Goal: Task Accomplishment & Management: Manage account settings

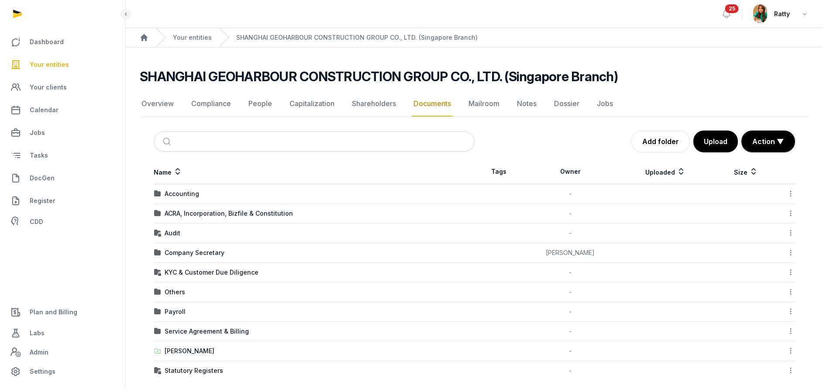
scroll to position [9, 0]
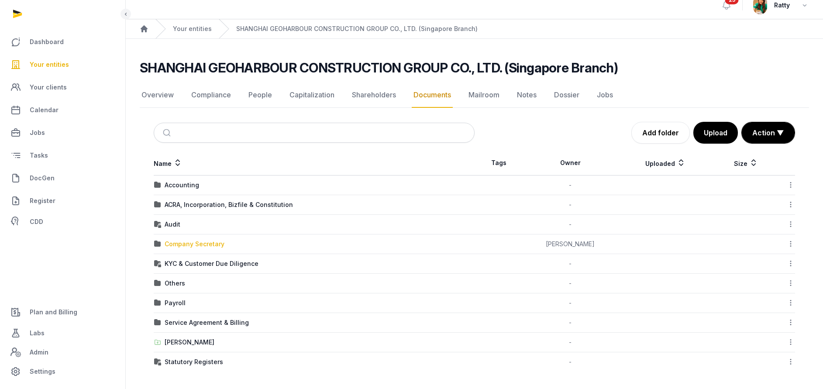
click at [194, 245] on div "Company Secretary" at bounding box center [195, 244] width 60 height 9
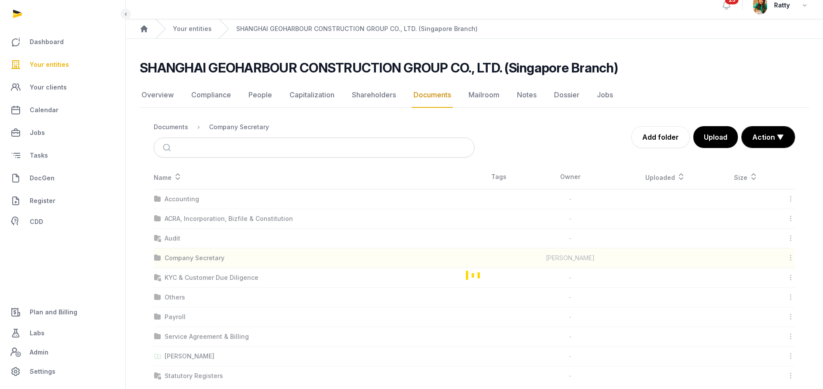
scroll to position [0, 0]
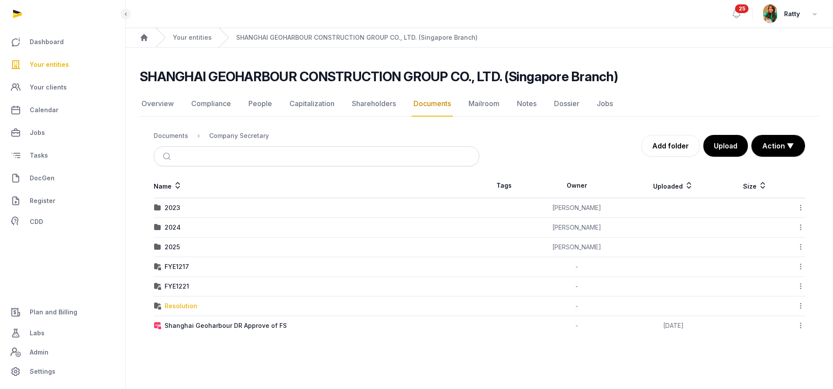
click at [177, 302] on div "Resolution" at bounding box center [181, 306] width 33 height 9
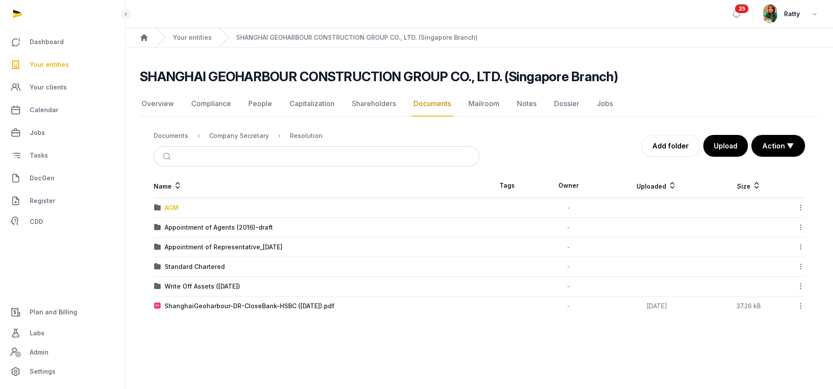
click at [174, 208] on div "AGM" at bounding box center [172, 207] width 14 height 9
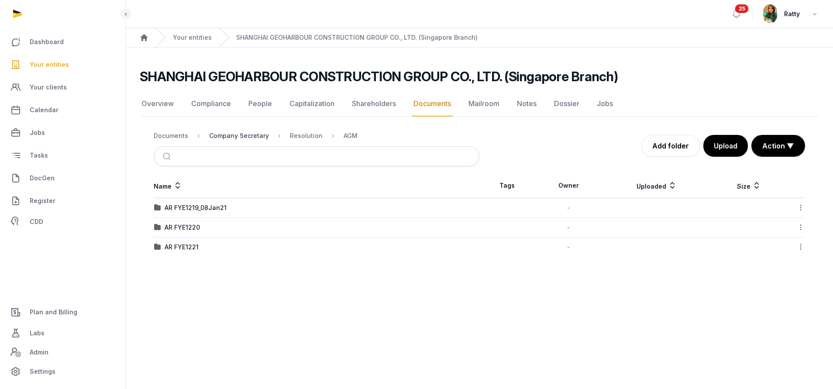
click at [251, 139] on div "Company Secretary" at bounding box center [239, 135] width 60 height 9
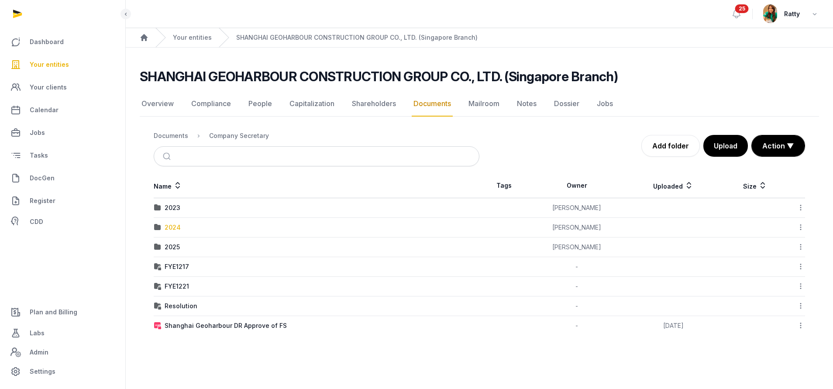
click at [173, 225] on div "2024" at bounding box center [173, 227] width 16 height 9
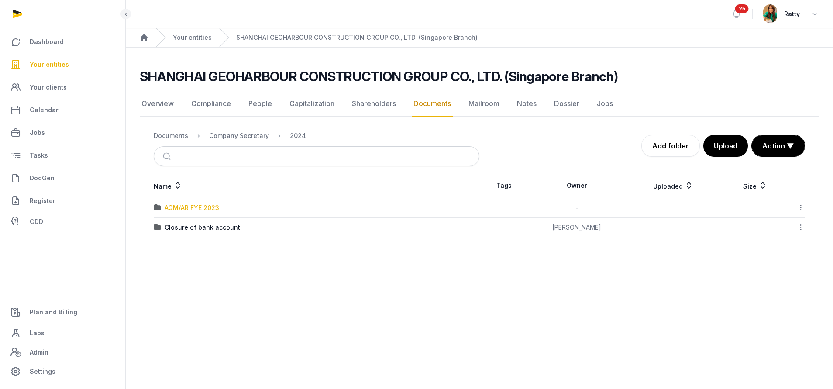
click at [183, 209] on div "AGM/AR FYE 2023" at bounding box center [192, 207] width 55 height 9
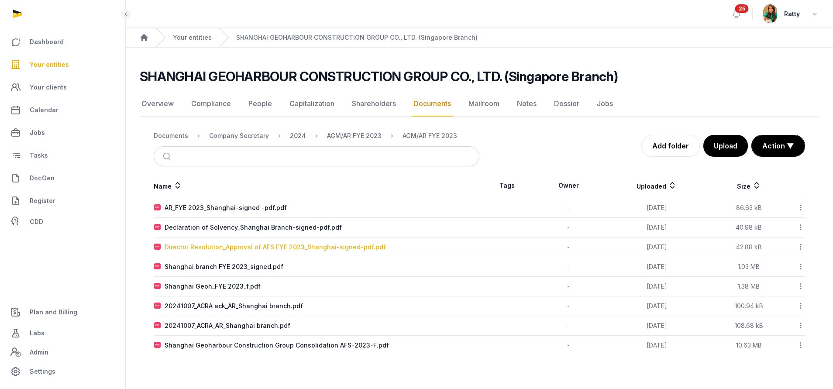
click at [294, 248] on div "Director Resolution_Approval of AFS FYE 2023_Shanghai-signed-pdf.pdf" at bounding box center [275, 247] width 221 height 9
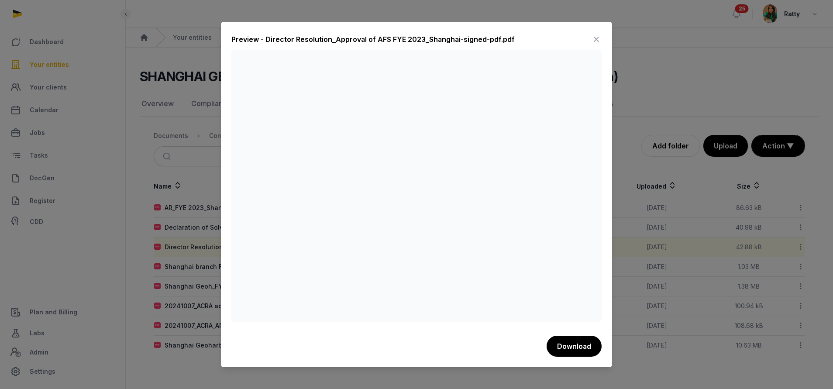
click at [597, 38] on icon at bounding box center [596, 39] width 10 height 14
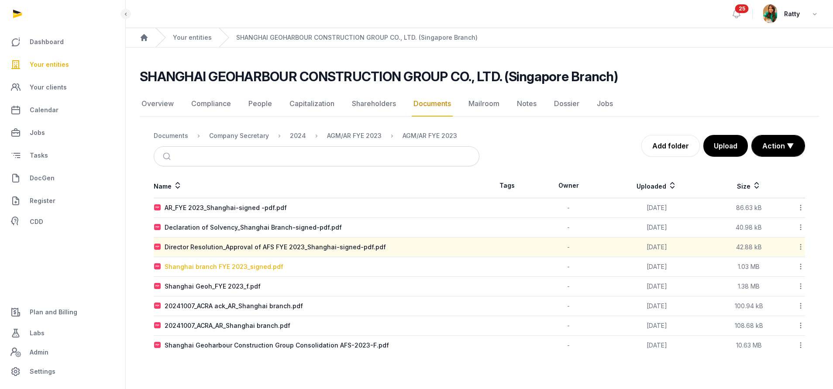
click at [239, 266] on div "Shanghai branch FYE 2023_signed.pdf" at bounding box center [224, 266] width 119 height 9
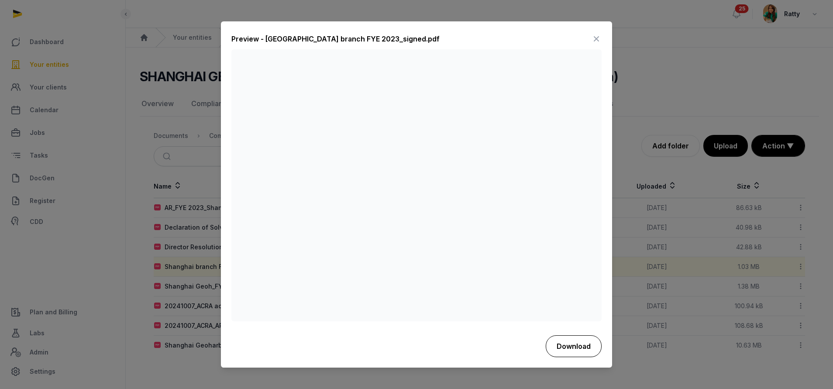
click at [570, 340] on button "Download" at bounding box center [574, 346] width 56 height 22
click at [595, 39] on icon at bounding box center [596, 39] width 10 height 14
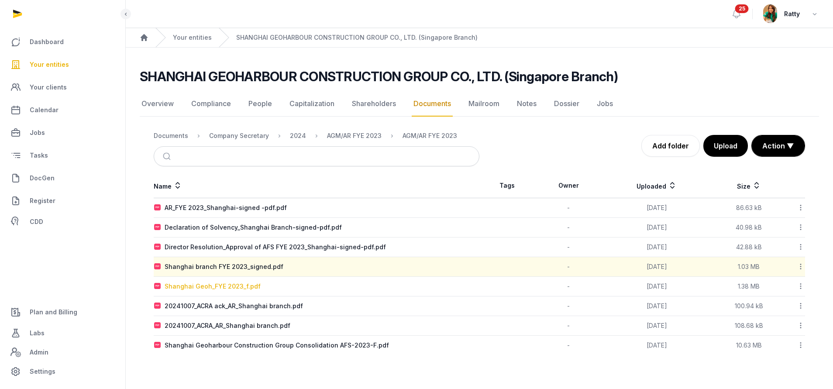
click at [211, 285] on div "Shanghai Geoh_FYE 2023_f.pdf" at bounding box center [213, 286] width 96 height 9
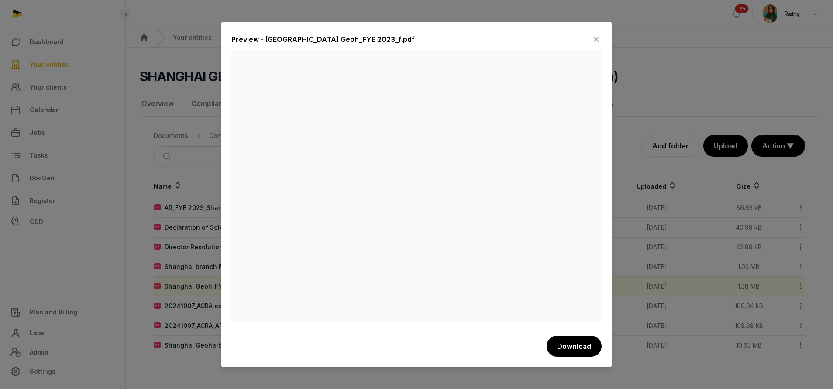
click at [598, 35] on icon at bounding box center [596, 39] width 10 height 14
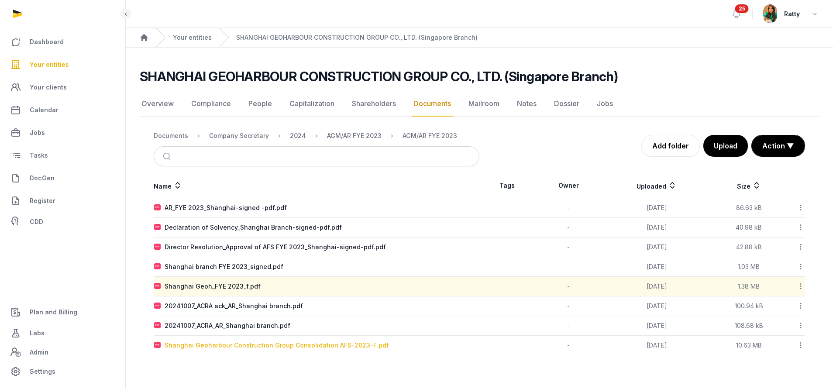
click at [245, 344] on div "Shanghai Geoharbour Construction Group Consolidation AFS-2023-F.pdf" at bounding box center [277, 345] width 224 height 9
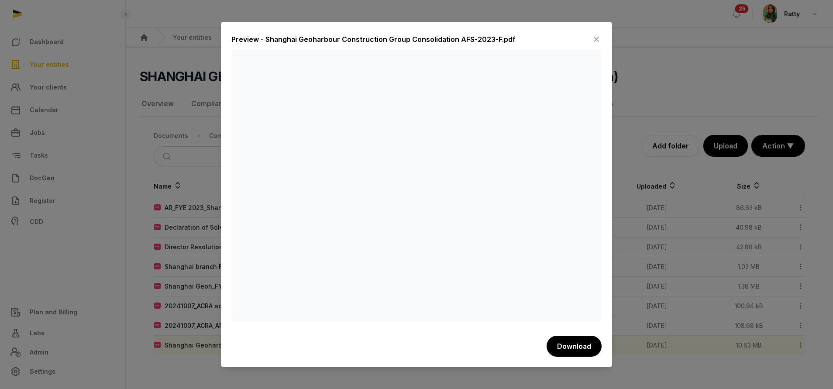
click at [593, 38] on icon at bounding box center [596, 39] width 10 height 14
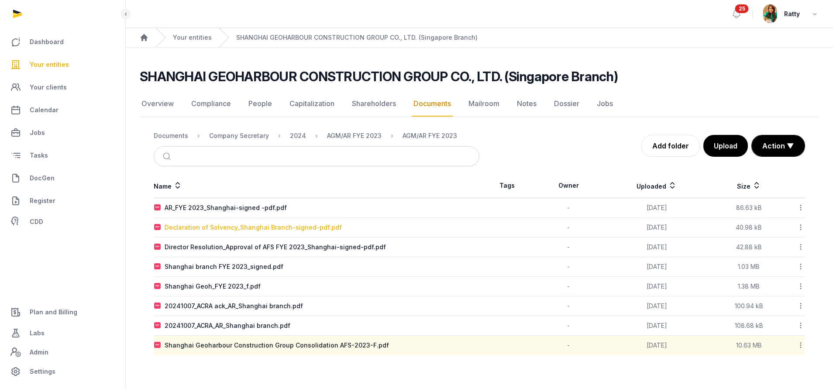
click at [261, 227] on div "Declaration of Solvency_Shanghai Branch-signed-pdf.pdf" at bounding box center [253, 227] width 177 height 9
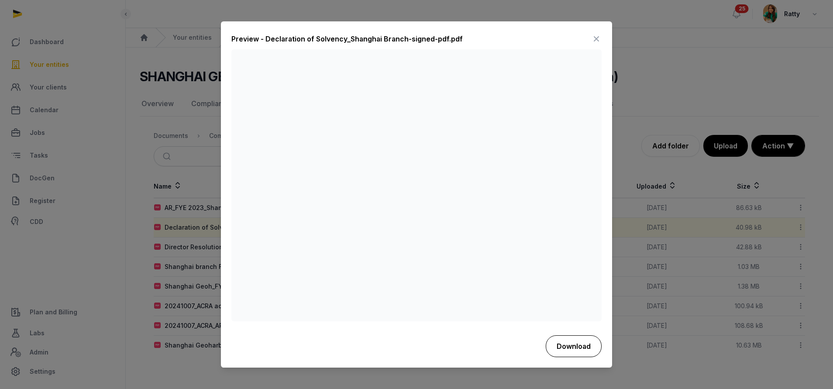
click at [566, 344] on button "Download" at bounding box center [574, 346] width 56 height 22
click at [590, 39] on div "Preview - Declaration of Solvency_Shanghai Branch-signed-pdf.pdf" at bounding box center [416, 40] width 370 height 17
click at [595, 36] on icon at bounding box center [596, 39] width 10 height 14
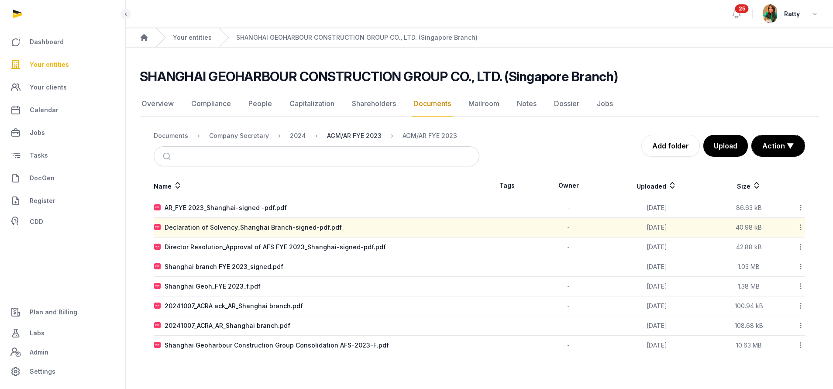
click at [350, 136] on div "AGM/AR FYE 2023" at bounding box center [354, 135] width 55 height 9
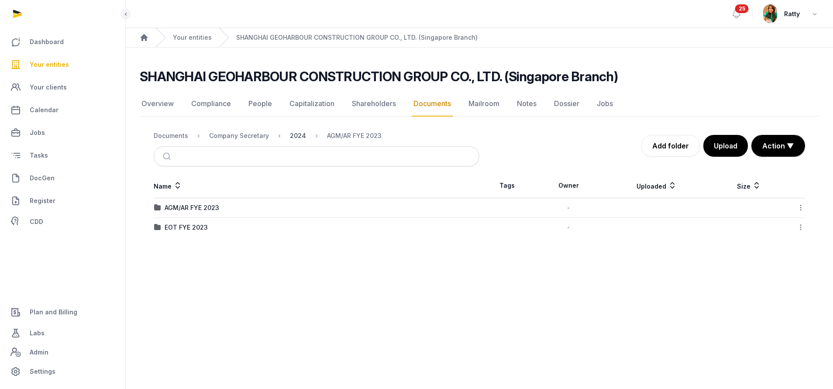
click at [299, 137] on div "2024" at bounding box center [298, 135] width 16 height 9
click at [197, 229] on div "Closure of bank account" at bounding box center [203, 227] width 76 height 9
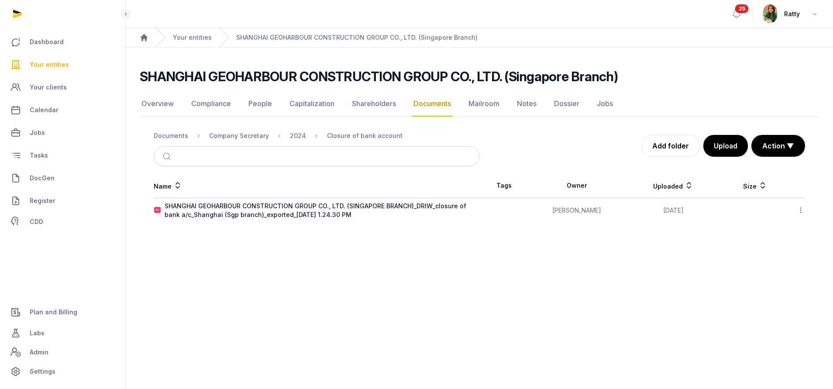
click at [238, 130] on nav "Documents Company Secretary 2024 Closure of bank account" at bounding box center [317, 135] width 326 height 21
click at [236, 133] on div "Company Secretary" at bounding box center [239, 135] width 60 height 9
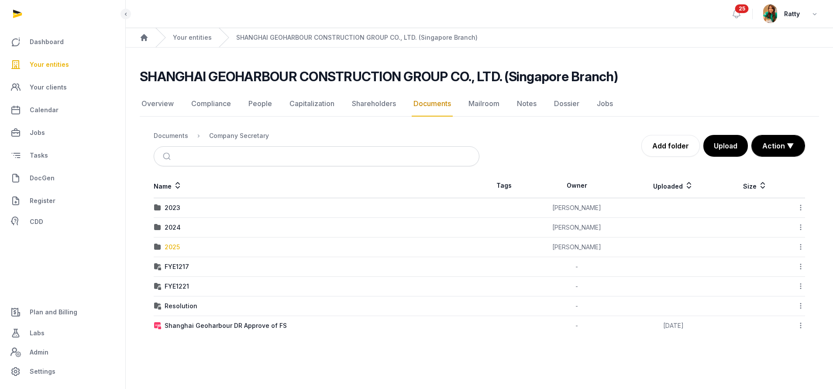
click at [170, 247] on div "2025" at bounding box center [172, 247] width 15 height 9
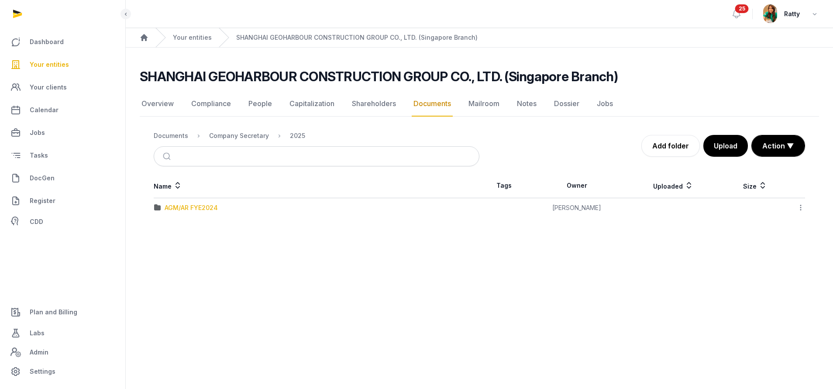
click at [183, 209] on div "AGM/AR FYE2024" at bounding box center [191, 207] width 53 height 9
click at [169, 206] on div "EOT" at bounding box center [171, 207] width 13 height 9
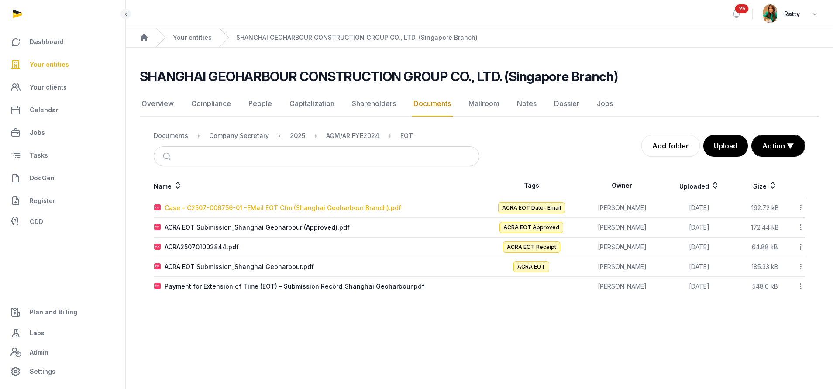
click at [240, 209] on div "Case - C2507-006756-01 -EMail EOT Cfm (Shanghai Geoharbour Branch).pdf" at bounding box center [283, 207] width 237 height 9
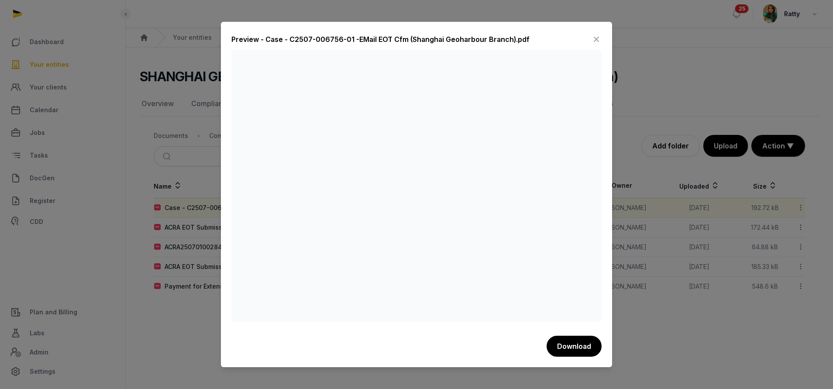
click at [598, 37] on icon at bounding box center [596, 39] width 10 height 14
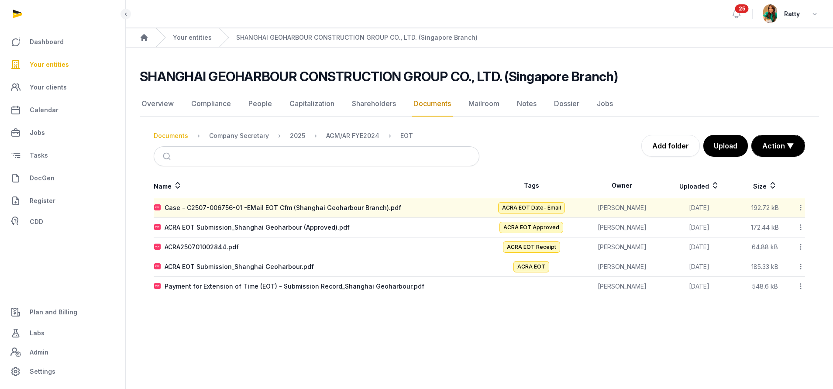
click at [174, 134] on div "Documents" at bounding box center [171, 135] width 34 height 9
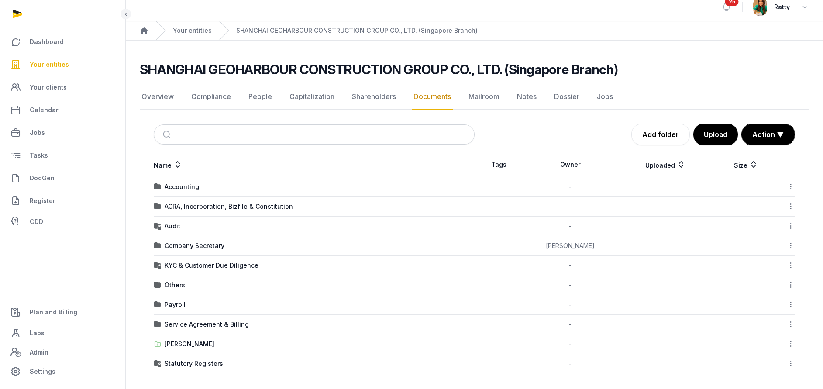
scroll to position [9, 0]
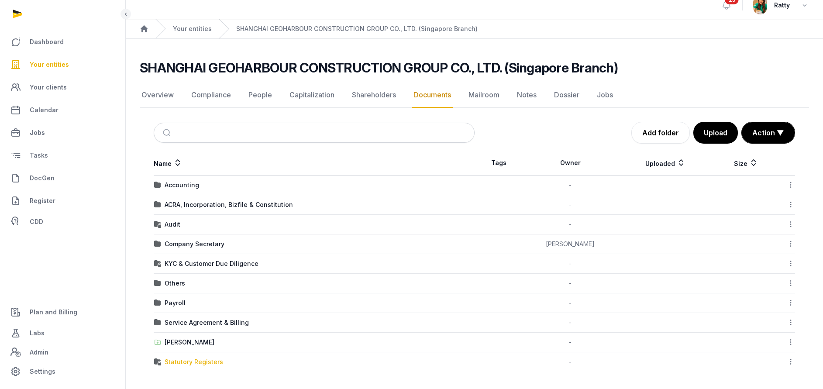
click at [180, 358] on div "Statutory Registers" at bounding box center [194, 361] width 58 height 9
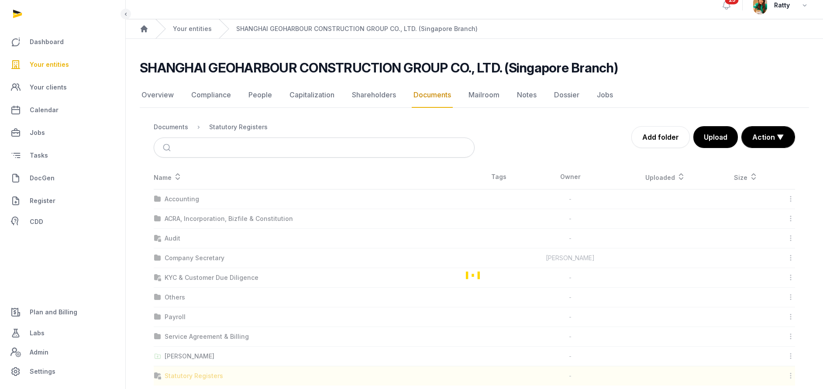
scroll to position [0, 0]
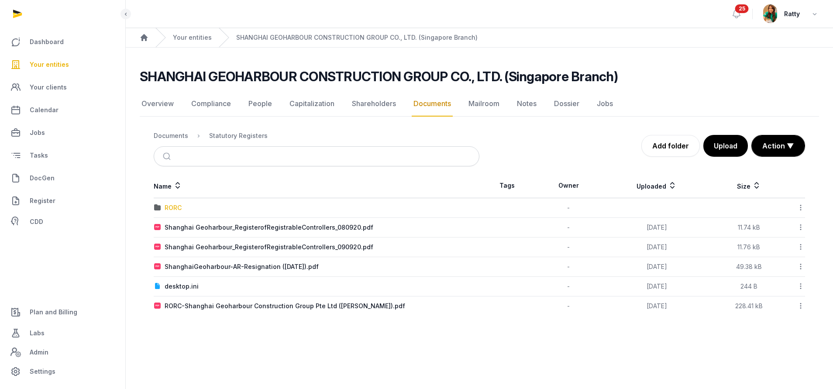
click at [170, 210] on div "RORC" at bounding box center [173, 207] width 17 height 9
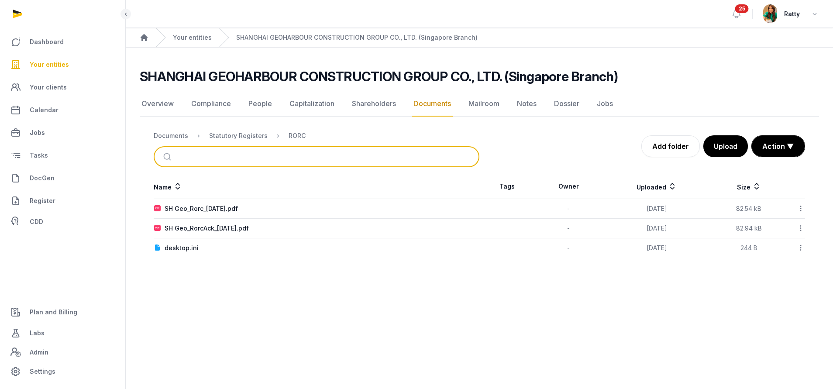
click at [194, 155] on input "search" at bounding box center [327, 156] width 296 height 19
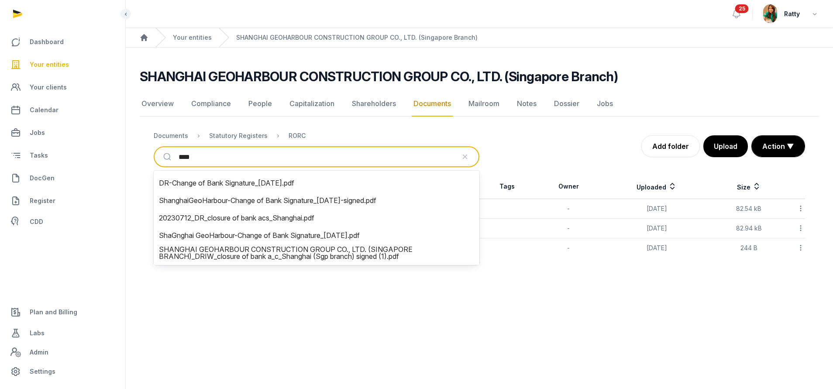
type input "****"
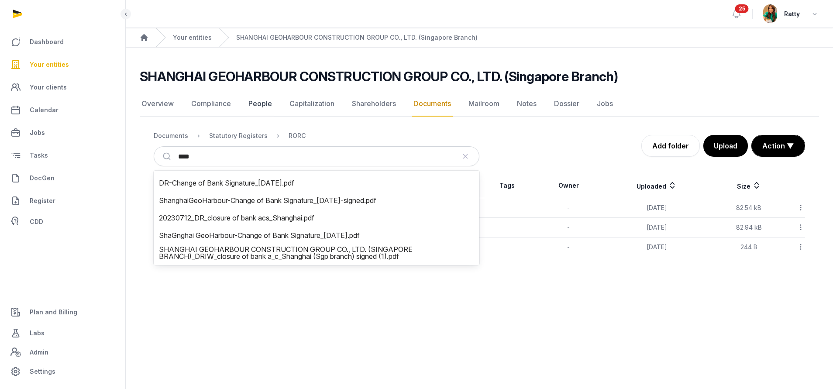
click at [259, 101] on link "People" at bounding box center [260, 103] width 27 height 25
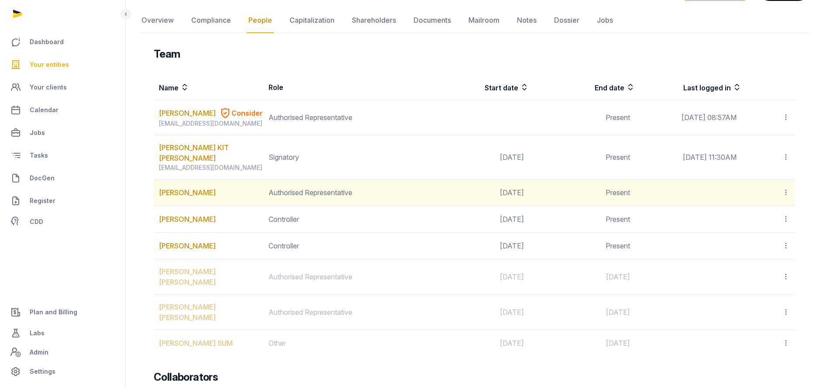
scroll to position [65, 0]
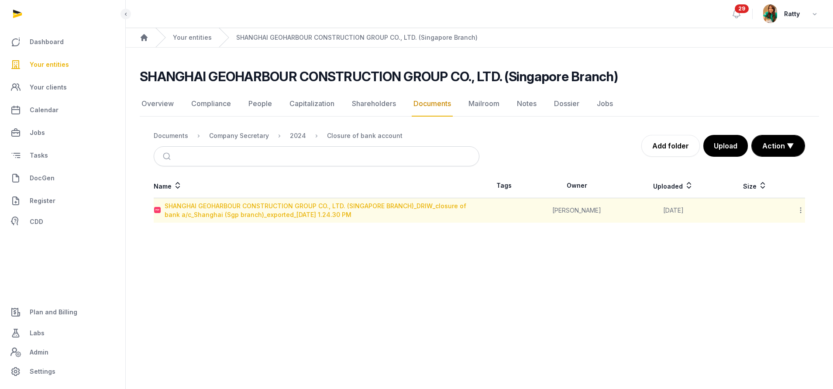
click at [256, 213] on div "SHANGHAI GEOHARBOUR CONSTRUCTION GROUP CO., LTD. (SINGAPORE BRANCH)_DRIW_closur…" at bounding box center [322, 210] width 314 height 17
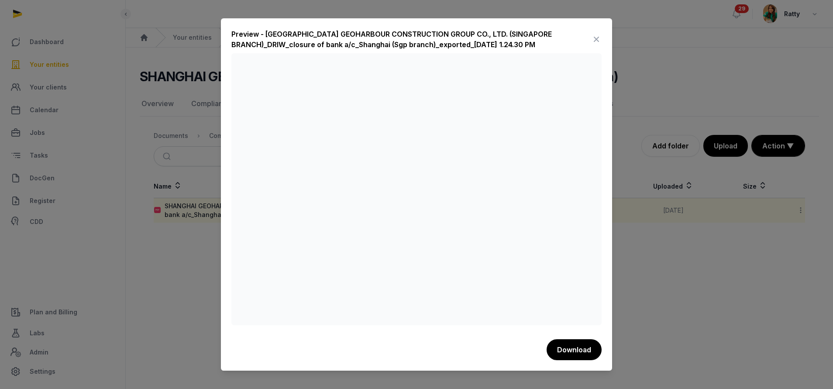
click at [596, 35] on icon at bounding box center [596, 39] width 10 height 14
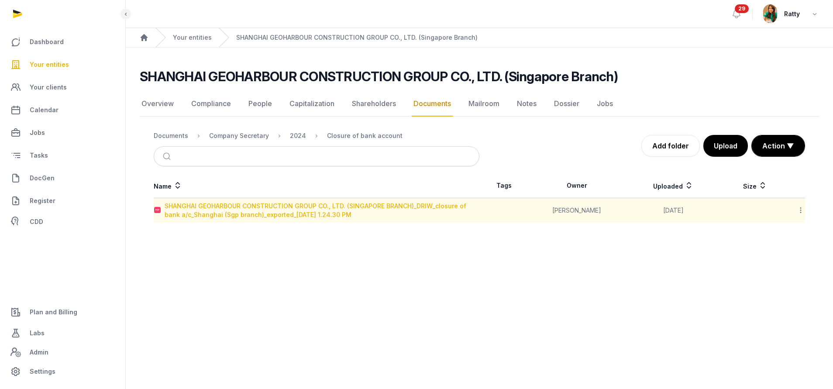
click at [278, 213] on div "SHANGHAI GEOHARBOUR CONSTRUCTION GROUP CO., LTD. (SINGAPORE BRANCH)_DRIW_closur…" at bounding box center [322, 210] width 314 height 17
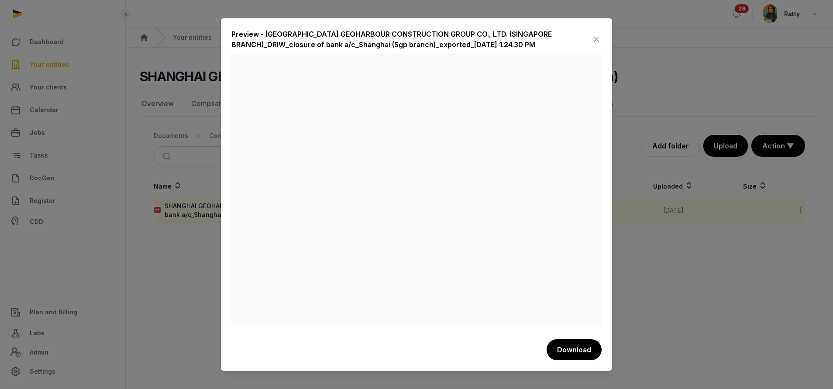
click at [595, 39] on icon at bounding box center [596, 39] width 10 height 14
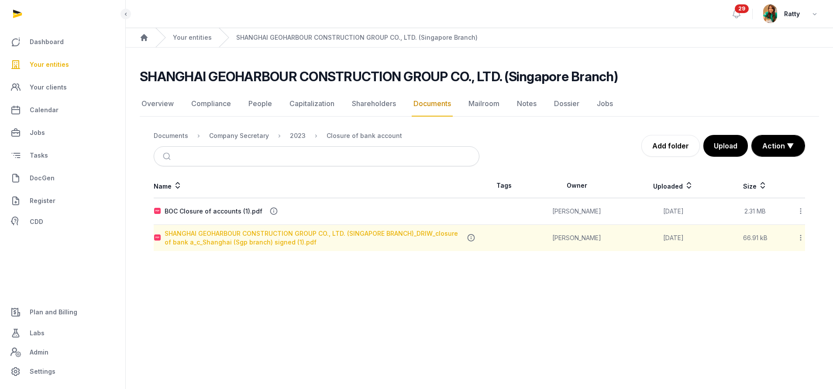
click at [270, 240] on div "SHANGHAI GEOHARBOUR CONSTRUCTION GROUP CO., LTD. (SINGAPORE BRANCH)_DRIW_closur…" at bounding box center [312, 237] width 295 height 17
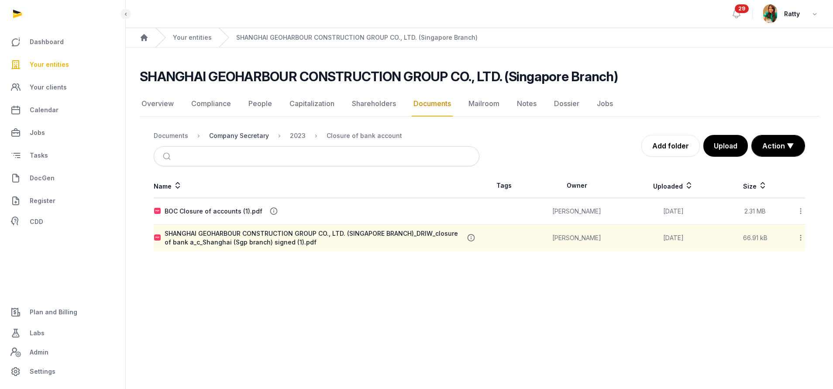
click at [259, 137] on div "Company Secretary" at bounding box center [239, 135] width 60 height 9
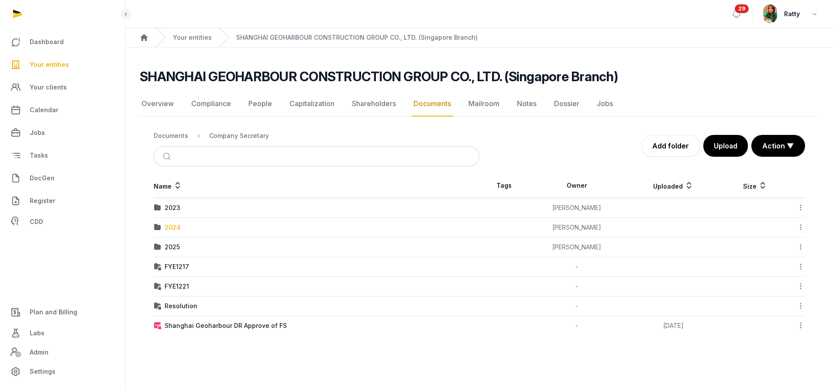
click at [176, 224] on div "2024" at bounding box center [173, 227] width 16 height 9
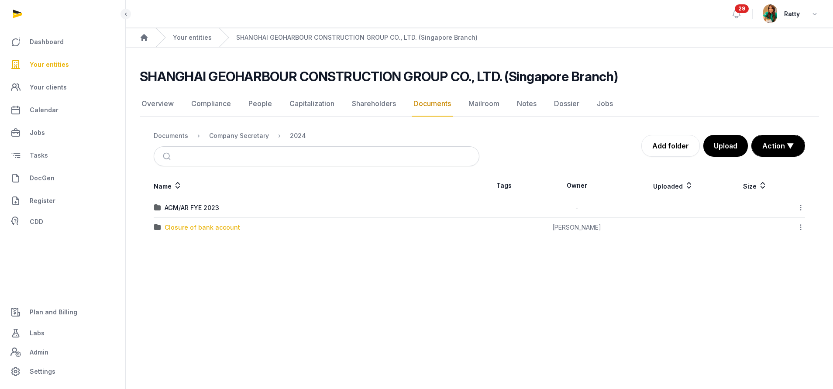
click at [189, 228] on div "Closure of bank account" at bounding box center [203, 227] width 76 height 9
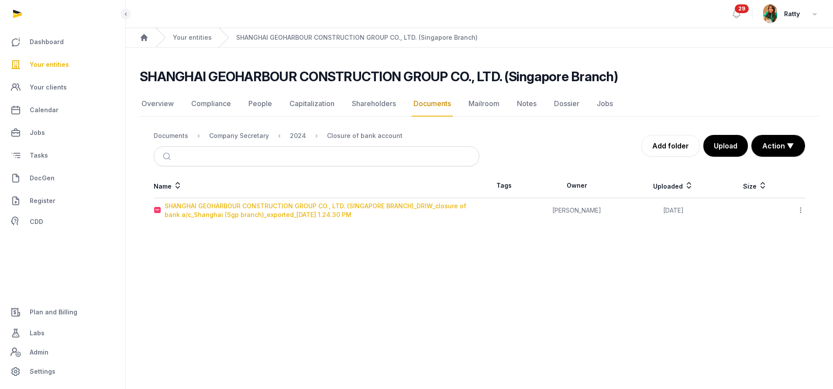
click at [218, 206] on div "SHANGHAI GEOHARBOUR CONSTRUCTION GROUP CO., LTD. (SINGAPORE BRANCH)_DRIW_closur…" at bounding box center [322, 210] width 314 height 17
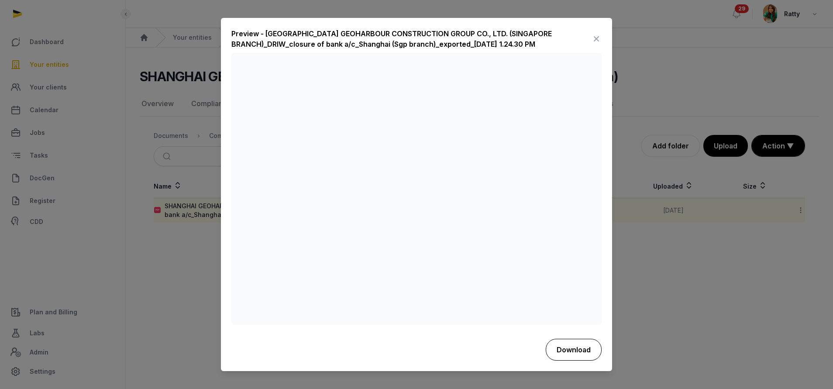
click at [570, 348] on button "Download" at bounding box center [574, 350] width 56 height 22
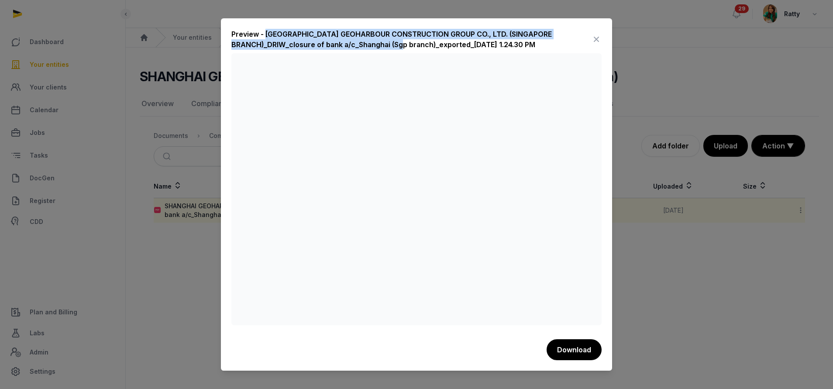
drag, startPoint x: 264, startPoint y: 33, endPoint x: 433, endPoint y: 48, distance: 169.1
click at [433, 48] on div "Preview - [GEOGRAPHIC_DATA] GEOHARBOUR CONSTRUCTION GROUP CO., LTD. (SINGAPORE …" at bounding box center [411, 39] width 360 height 21
copy div "SHANGHAI GEOHARBOUR CONSTRUCTION GROUP CO., LTD. (SINGAPORE BRANCH)_DRIW_closur…"
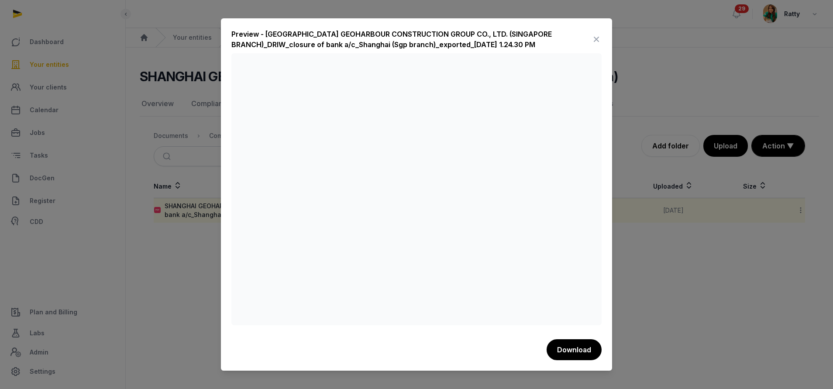
click at [592, 37] on icon at bounding box center [596, 39] width 10 height 14
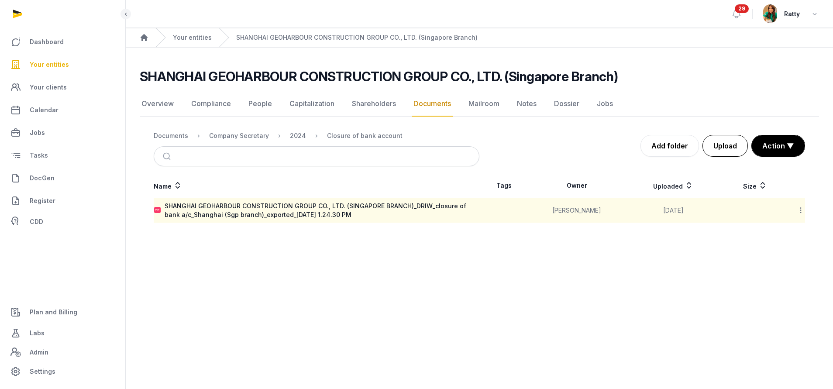
click at [716, 144] on button "Upload" at bounding box center [724, 146] width 45 height 22
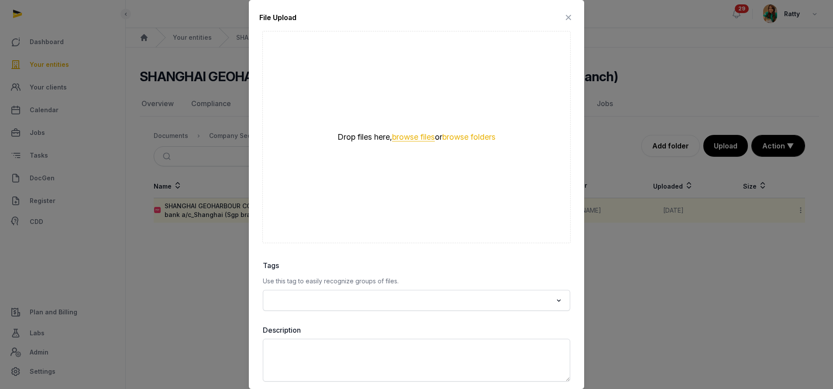
click at [408, 134] on button "browse files" at bounding box center [413, 137] width 43 height 8
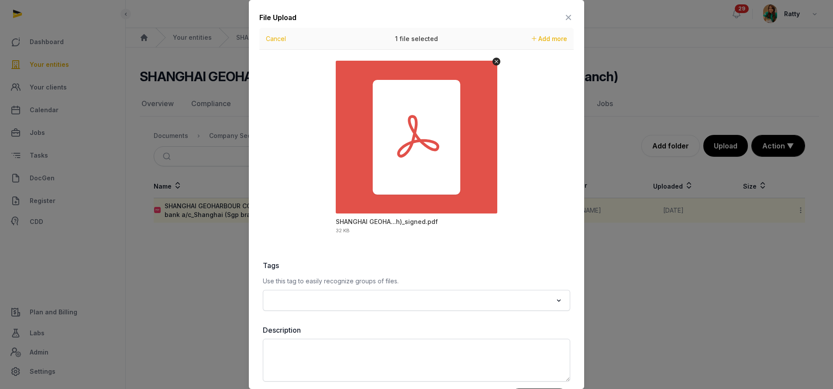
click at [385, 302] on input "Search for option" at bounding box center [410, 300] width 284 height 12
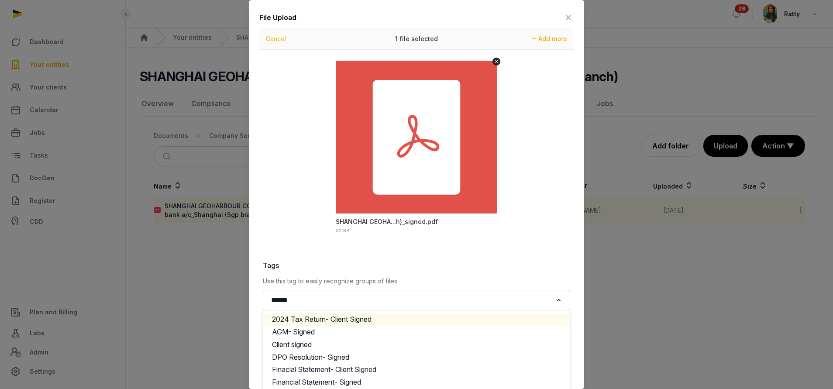
type input "******"
click at [484, 269] on label "Tags" at bounding box center [416, 265] width 307 height 10
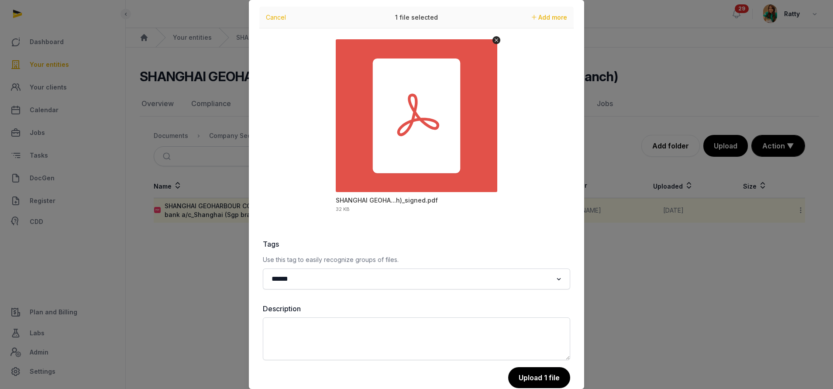
scroll to position [38, 0]
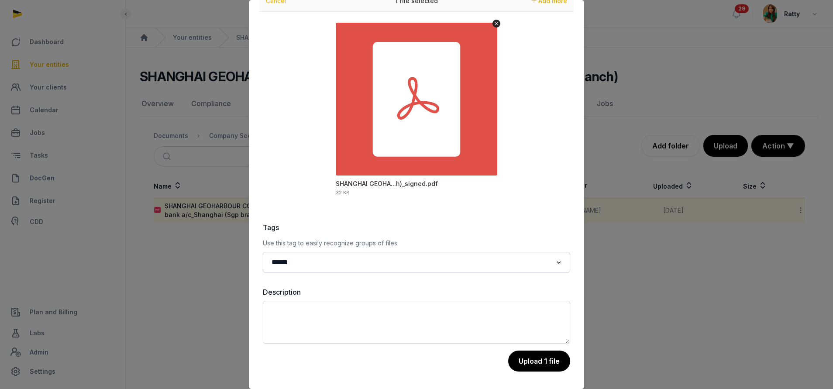
click at [530, 375] on div "File Upload Drop your files here Cancel 1 file selected Add more SHANGHAI GEOHA…" at bounding box center [416, 175] width 335 height 427
click at [532, 362] on button "Upload 1 file" at bounding box center [538, 361] width 63 height 22
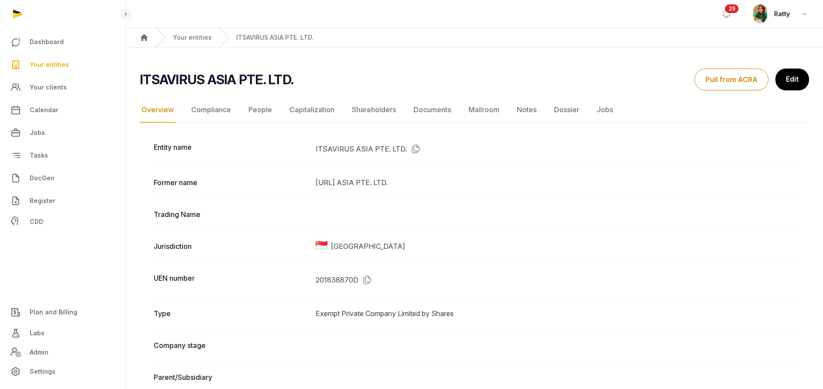
click at [67, 69] on link "Your entities" at bounding box center [62, 64] width 111 height 21
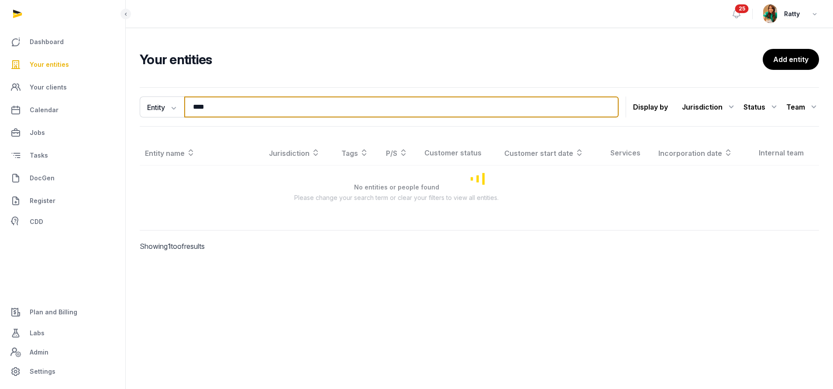
drag, startPoint x: 244, startPoint y: 107, endPoint x: 237, endPoint y: 109, distance: 7.7
click at [237, 109] on input "****" at bounding box center [401, 106] width 434 height 21
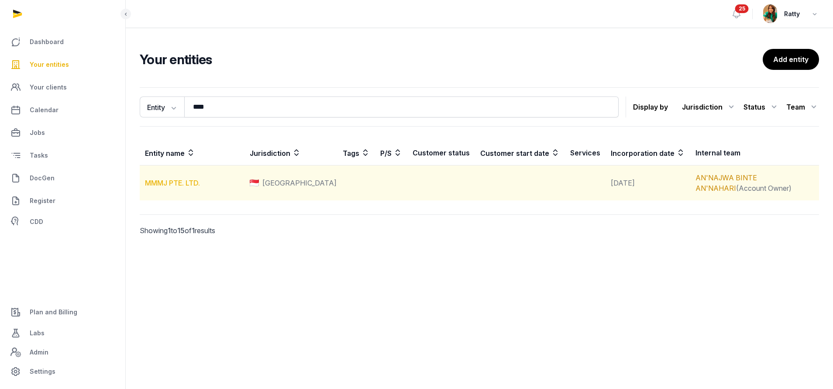
click at [182, 183] on link "MMMJ PTE. LTD." at bounding box center [172, 183] width 55 height 9
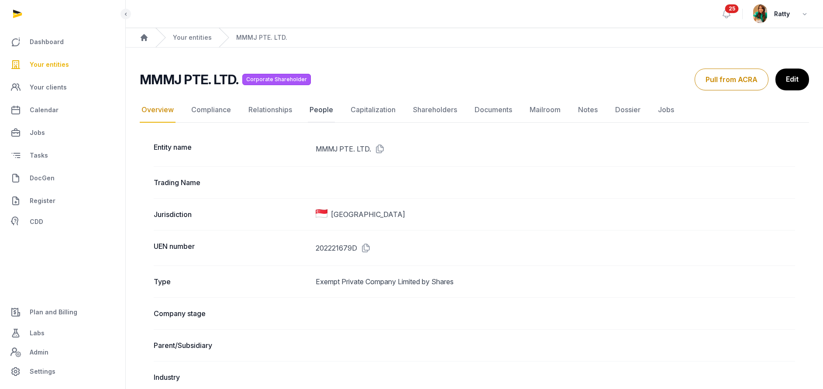
click at [317, 104] on link "People" at bounding box center [321, 109] width 27 height 25
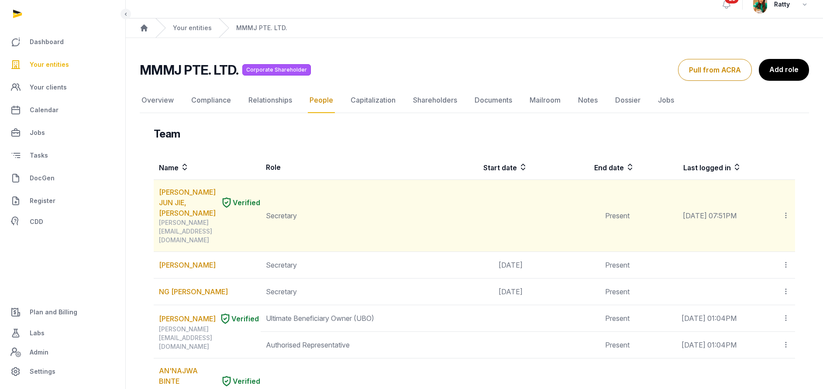
scroll to position [65, 0]
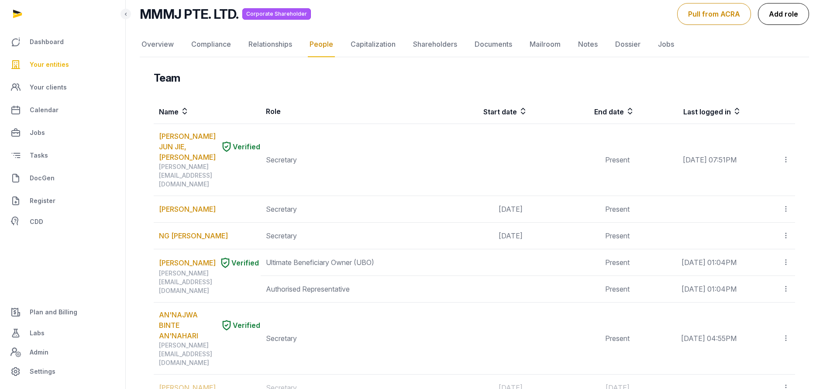
click at [778, 17] on link "Add role" at bounding box center [783, 14] width 51 height 22
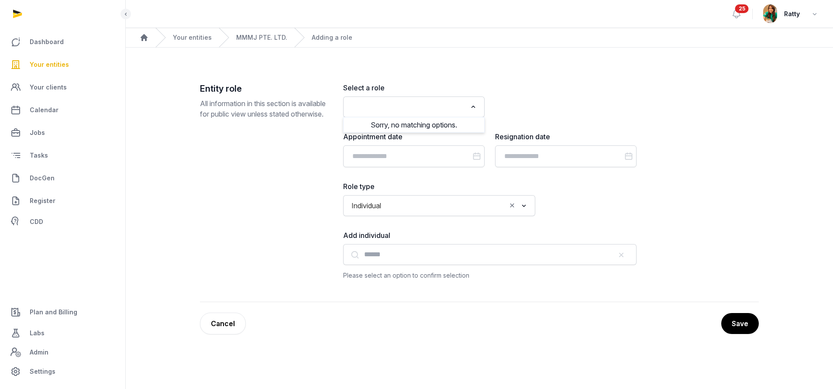
click at [375, 107] on input "Search for option" at bounding box center [407, 107] width 118 height 12
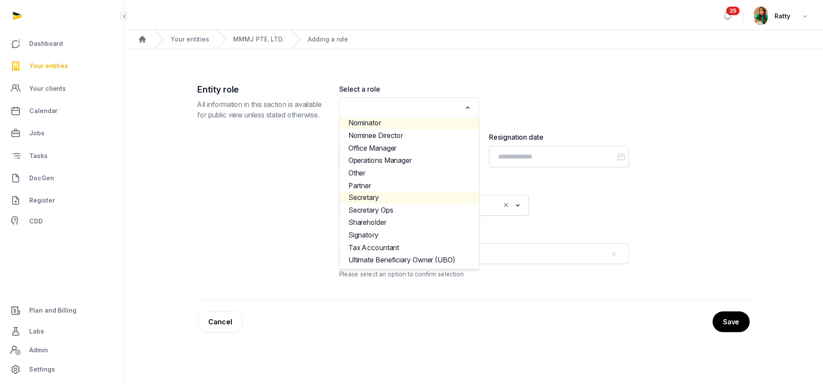
scroll to position [380, 0]
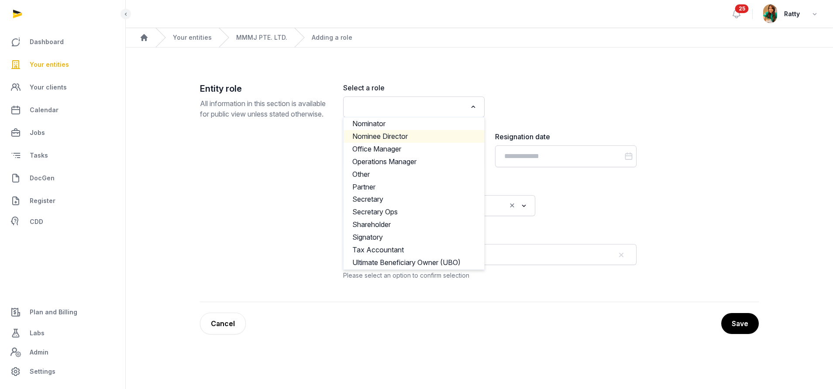
click at [395, 137] on li "Nominee Director" at bounding box center [413, 136] width 141 height 13
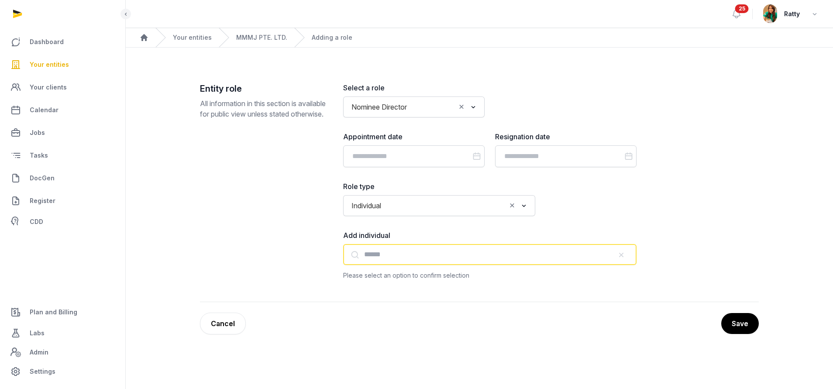
click at [366, 255] on input "text" at bounding box center [489, 254] width 293 height 21
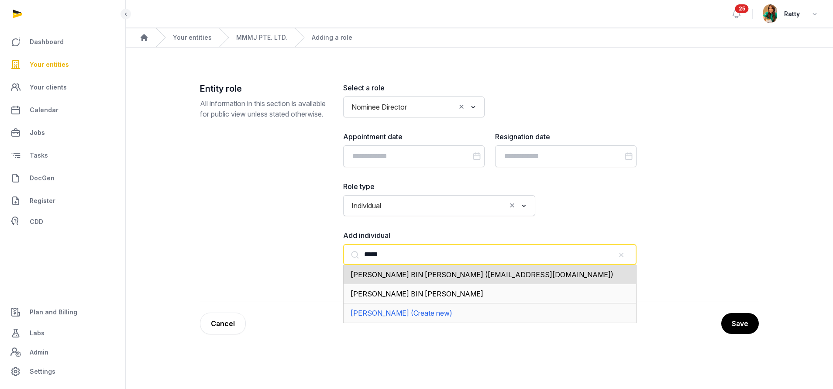
click at [445, 274] on span "[PERSON_NAME] BIN [PERSON_NAME] ([EMAIL_ADDRESS][DOMAIN_NAME])" at bounding box center [481, 274] width 263 height 9
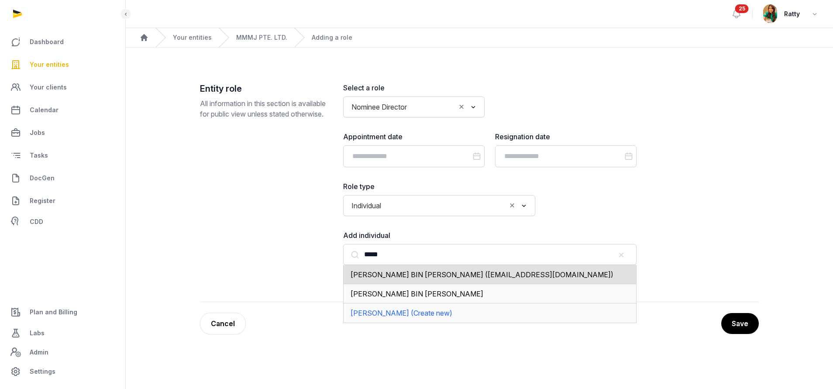
type input "**********"
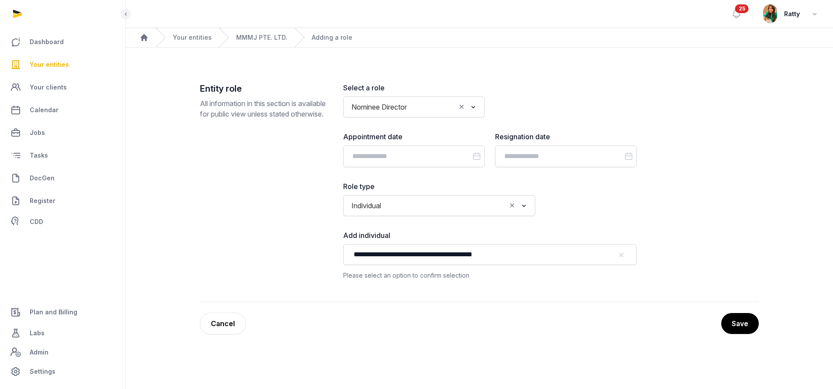
click at [742, 326] on button "Save" at bounding box center [740, 323] width 38 height 21
